Goal: Check status: Check status

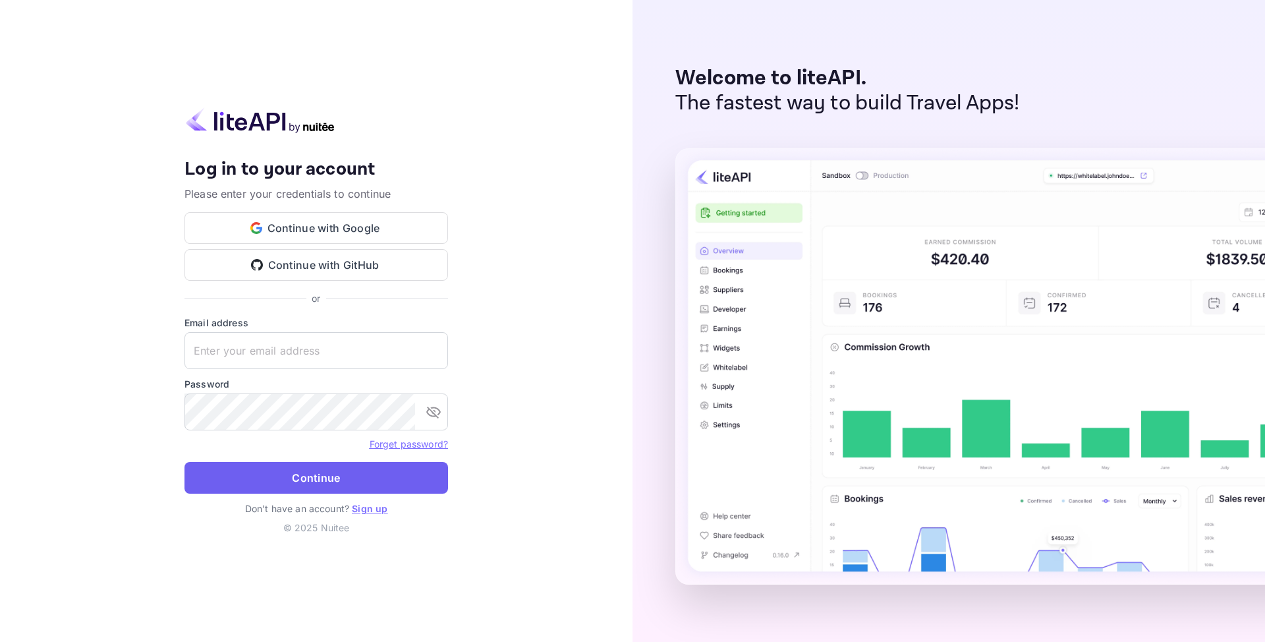
type input "[EMAIL_ADDRESS][DOMAIN_NAME]"
click at [256, 480] on button "Continue" at bounding box center [316, 478] width 264 height 32
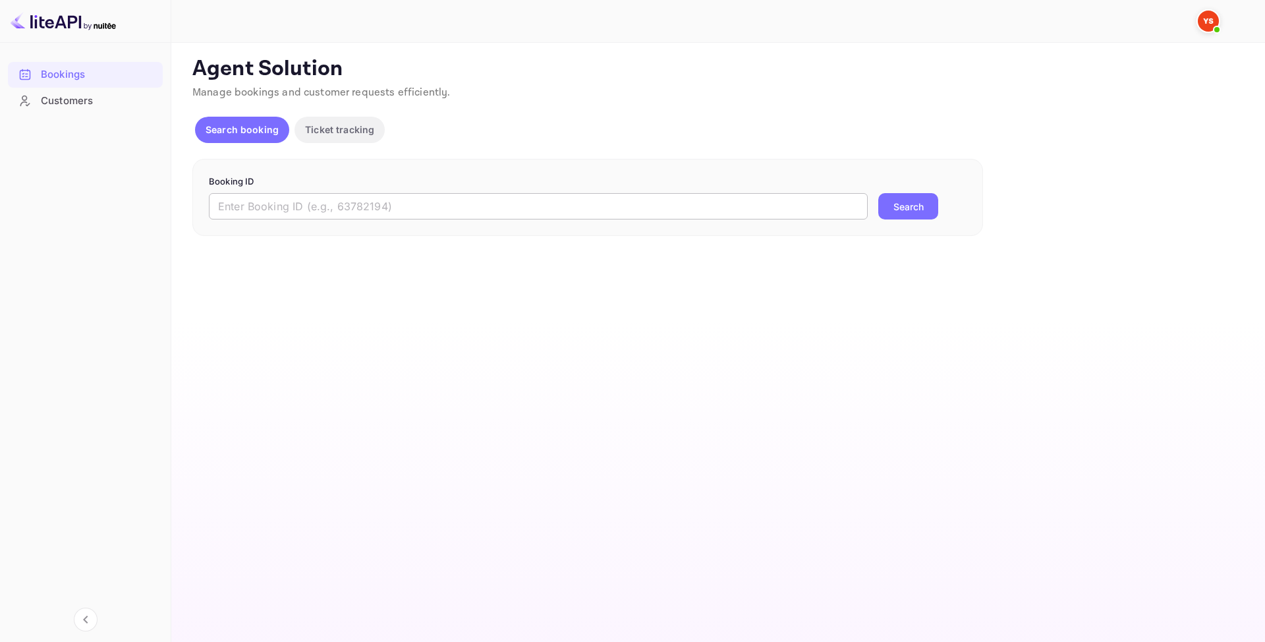
click at [309, 194] on input "text" at bounding box center [538, 206] width 659 height 26
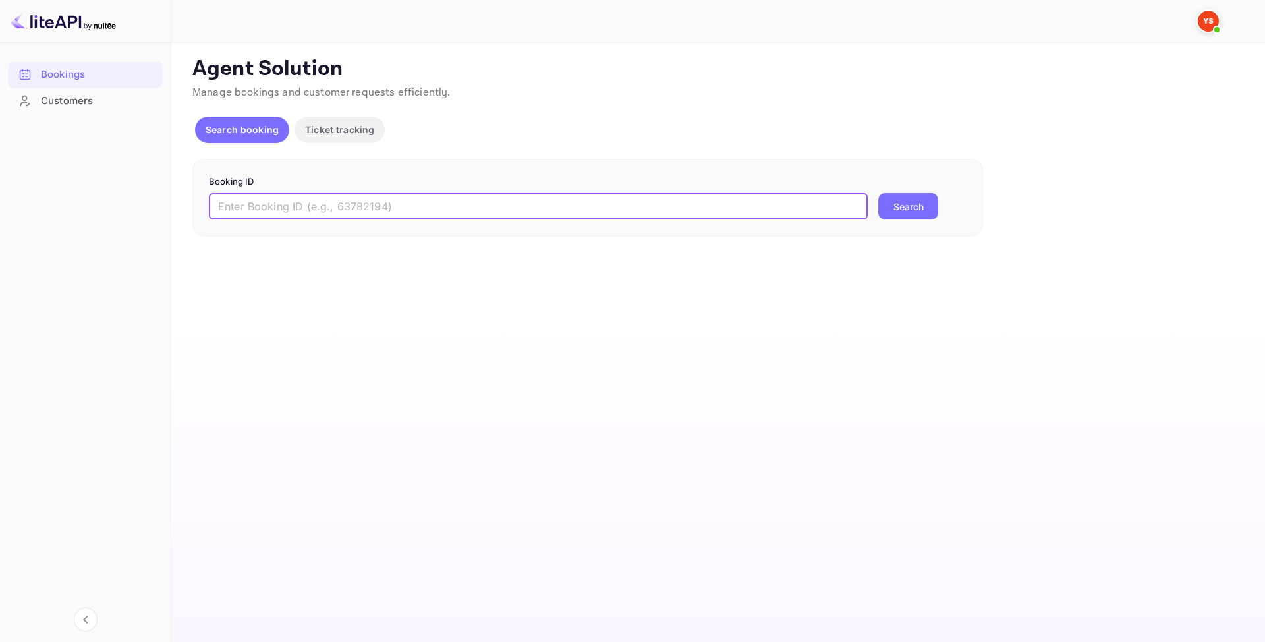
paste input "9573835"
type input "9573835"
click at [886, 207] on button "Search" at bounding box center [908, 206] width 60 height 26
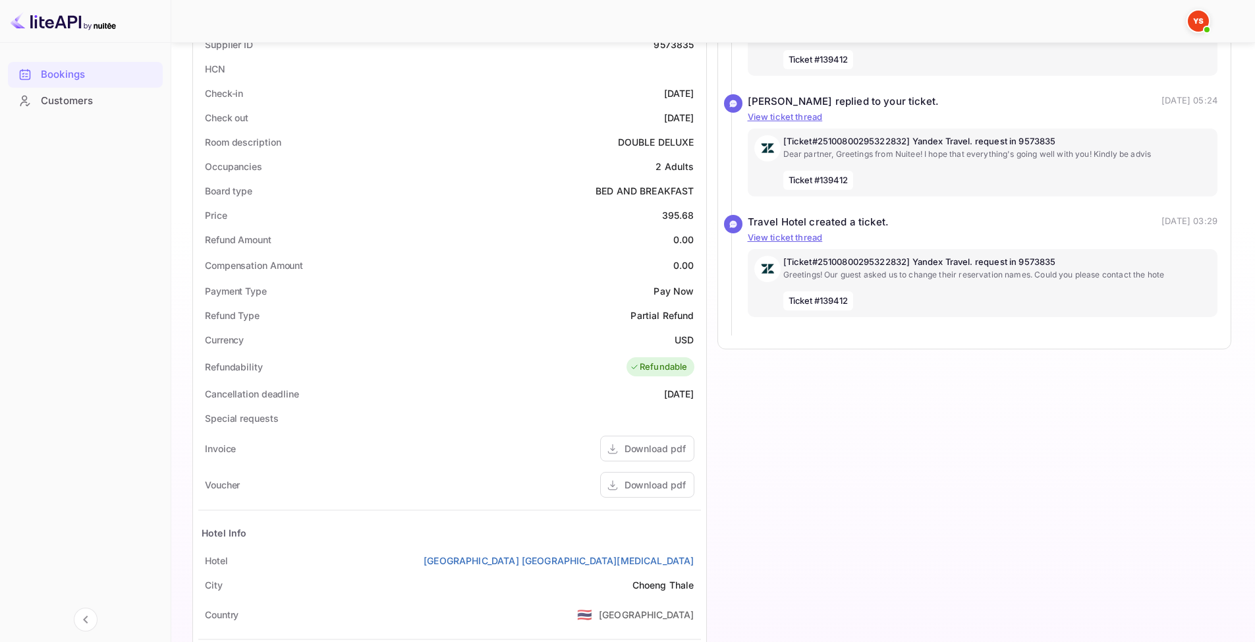
scroll to position [315, 0]
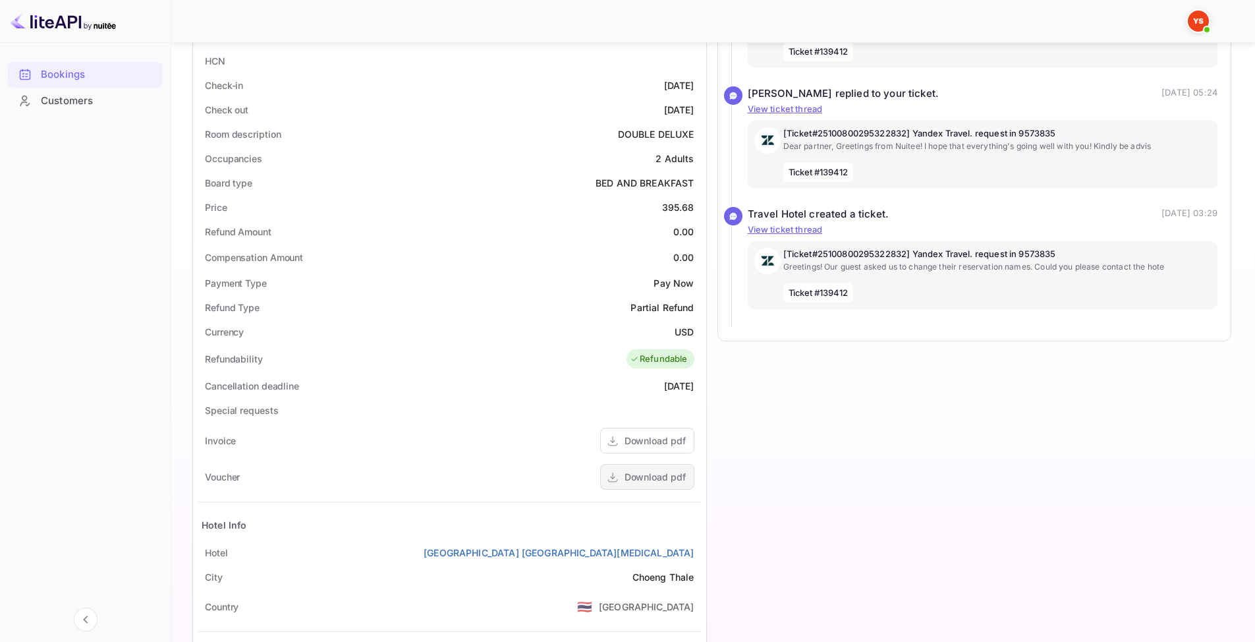
click at [668, 483] on div "Download pdf" at bounding box center [655, 477] width 61 height 14
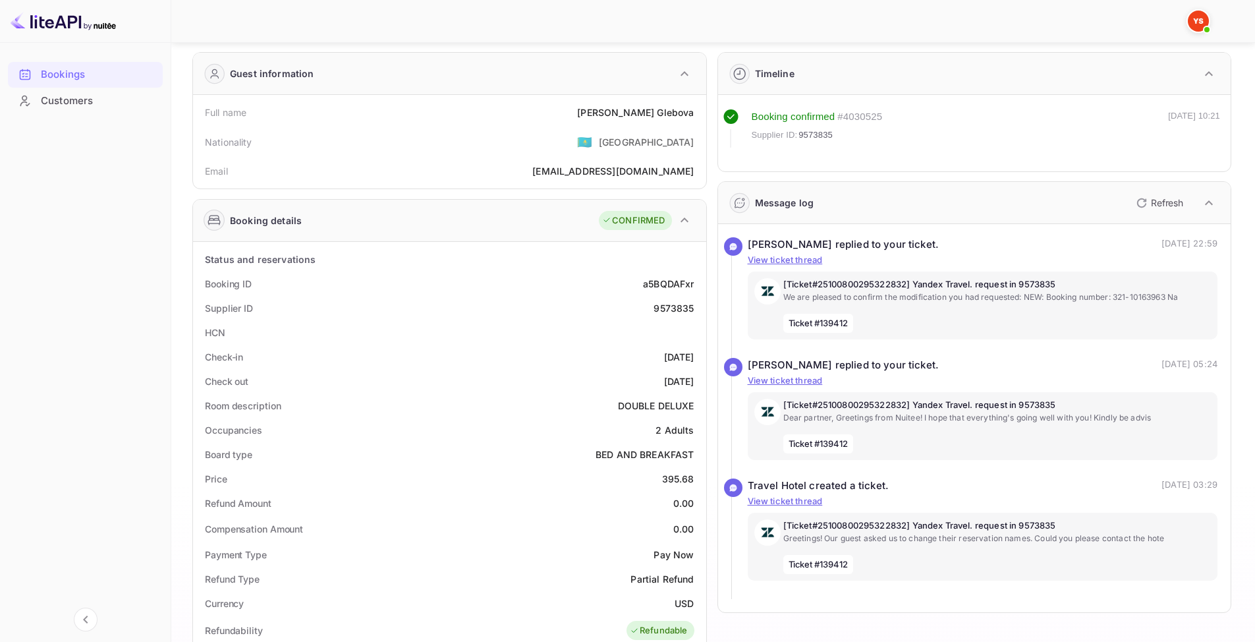
scroll to position [0, 0]
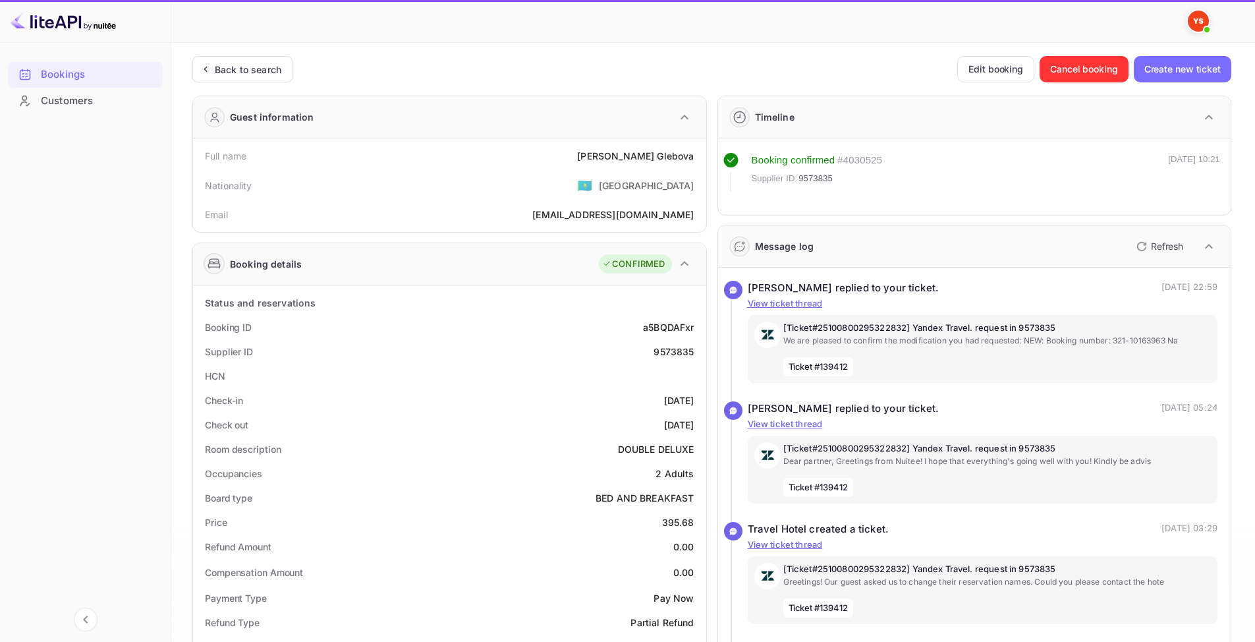
click at [78, 104] on div "Customers" at bounding box center [98, 101] width 115 height 15
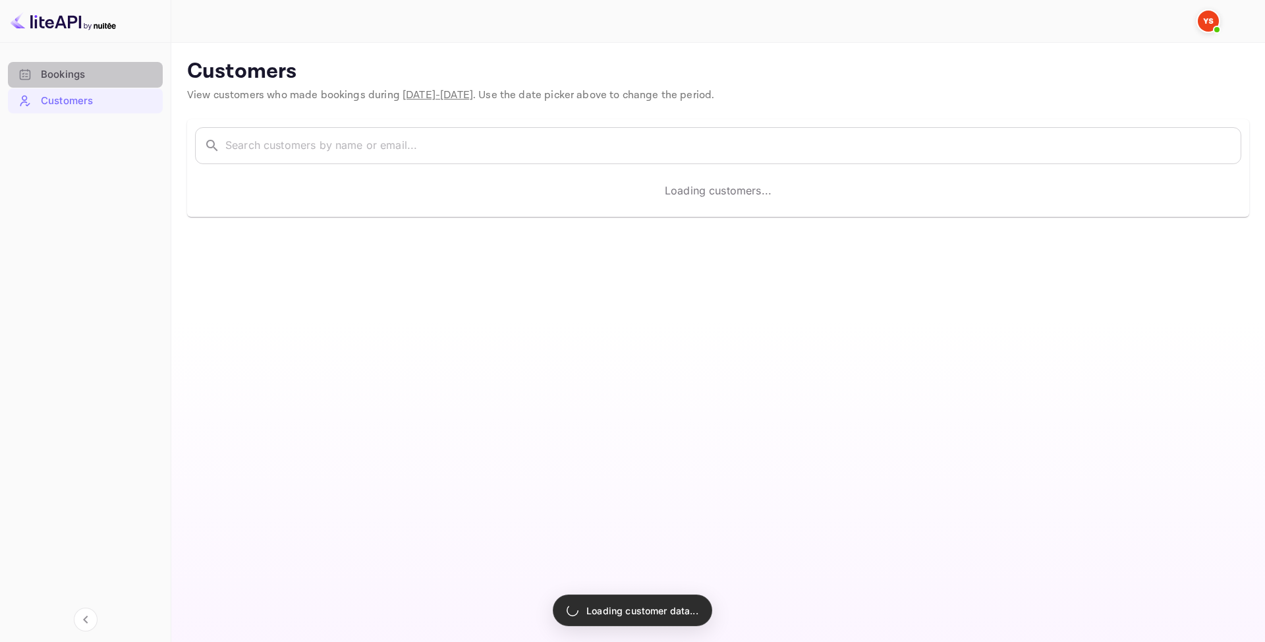
click at [78, 85] on div "Bookings" at bounding box center [85, 75] width 155 height 26
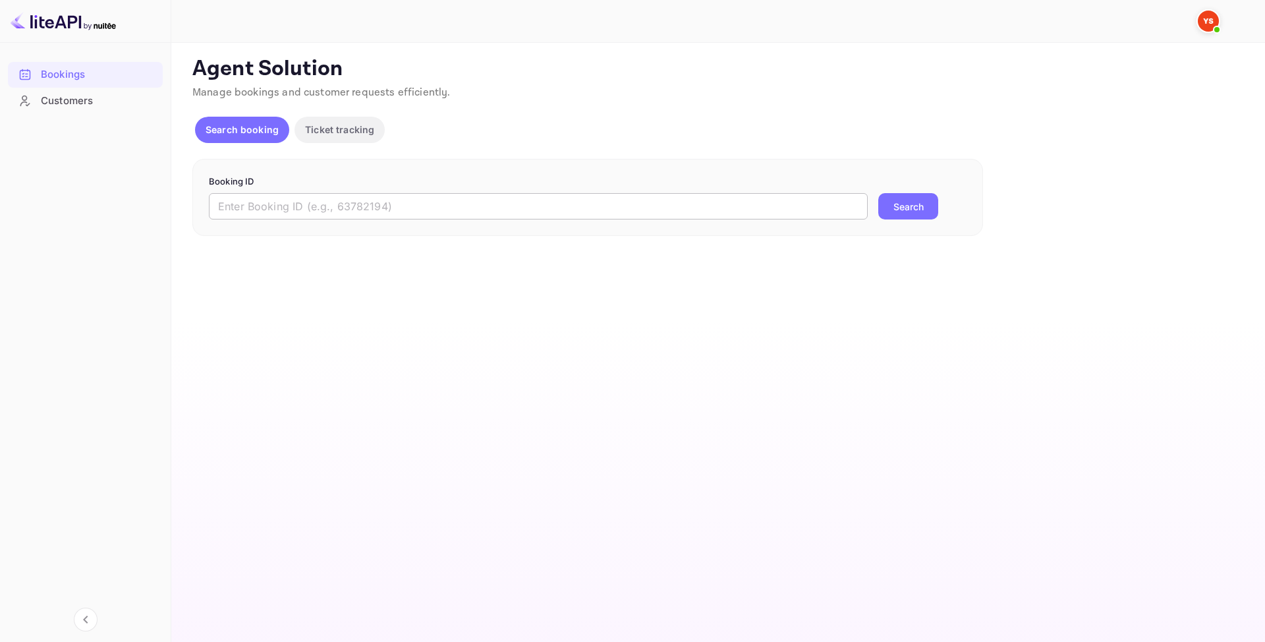
click at [318, 202] on input "text" at bounding box center [538, 206] width 659 height 26
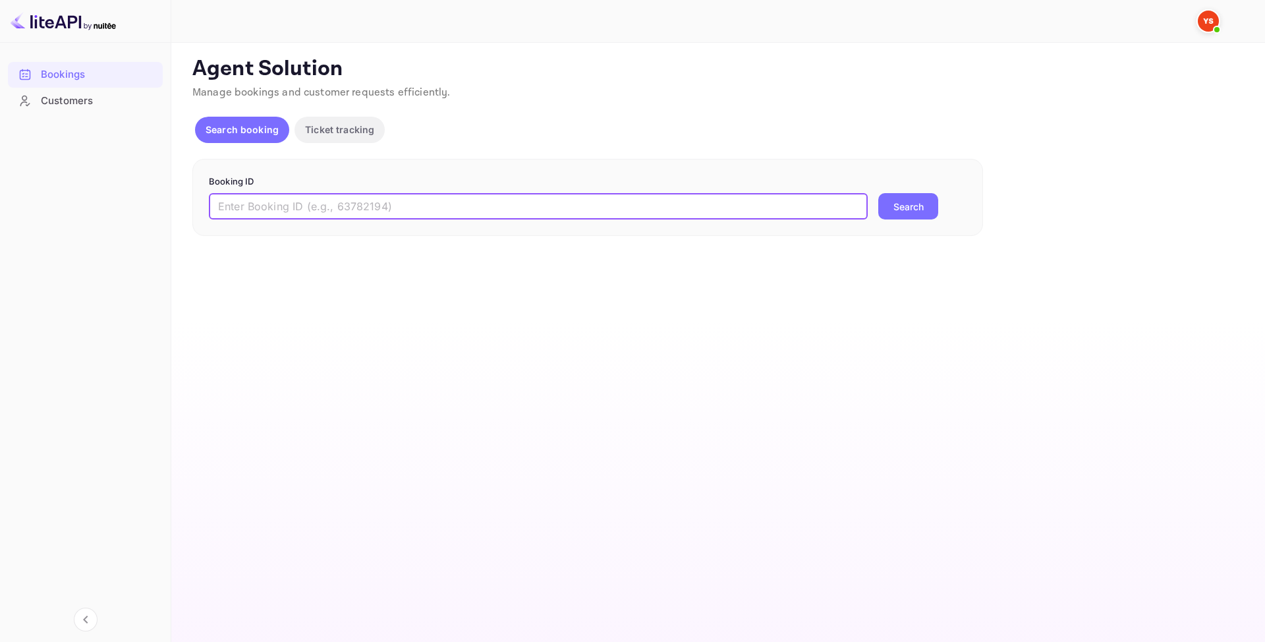
paste input "9573835"
type input "9573835"
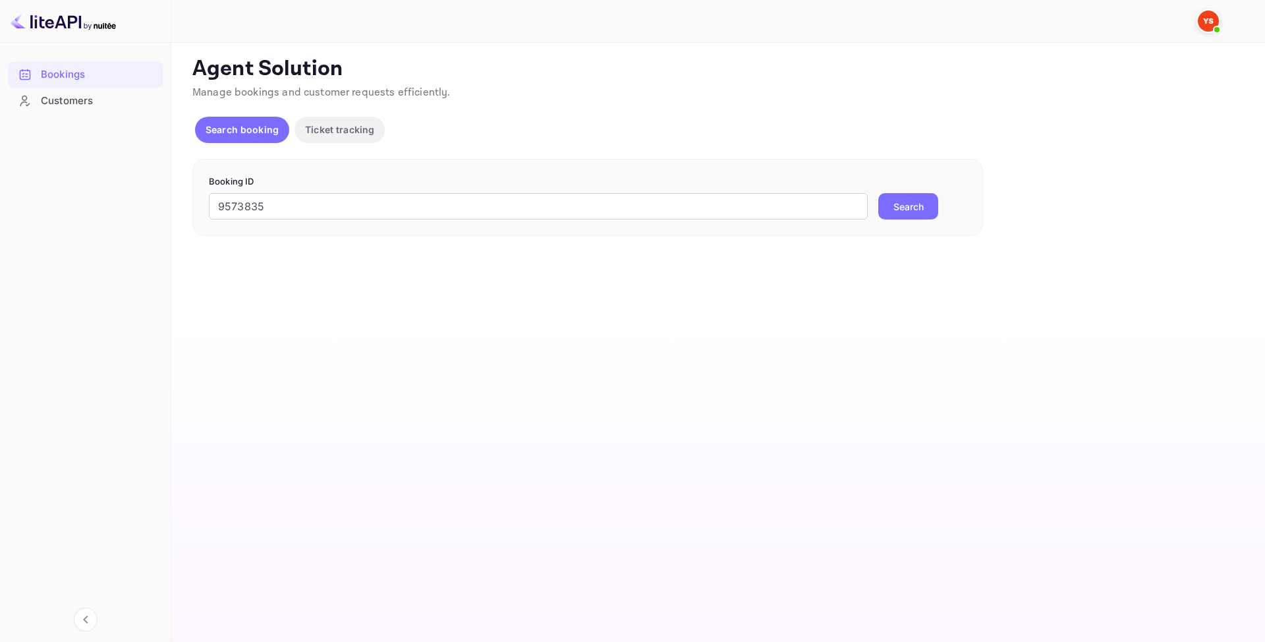
click at [917, 215] on button "Search" at bounding box center [908, 206] width 60 height 26
